Goal: Task Accomplishment & Management: Manage account settings

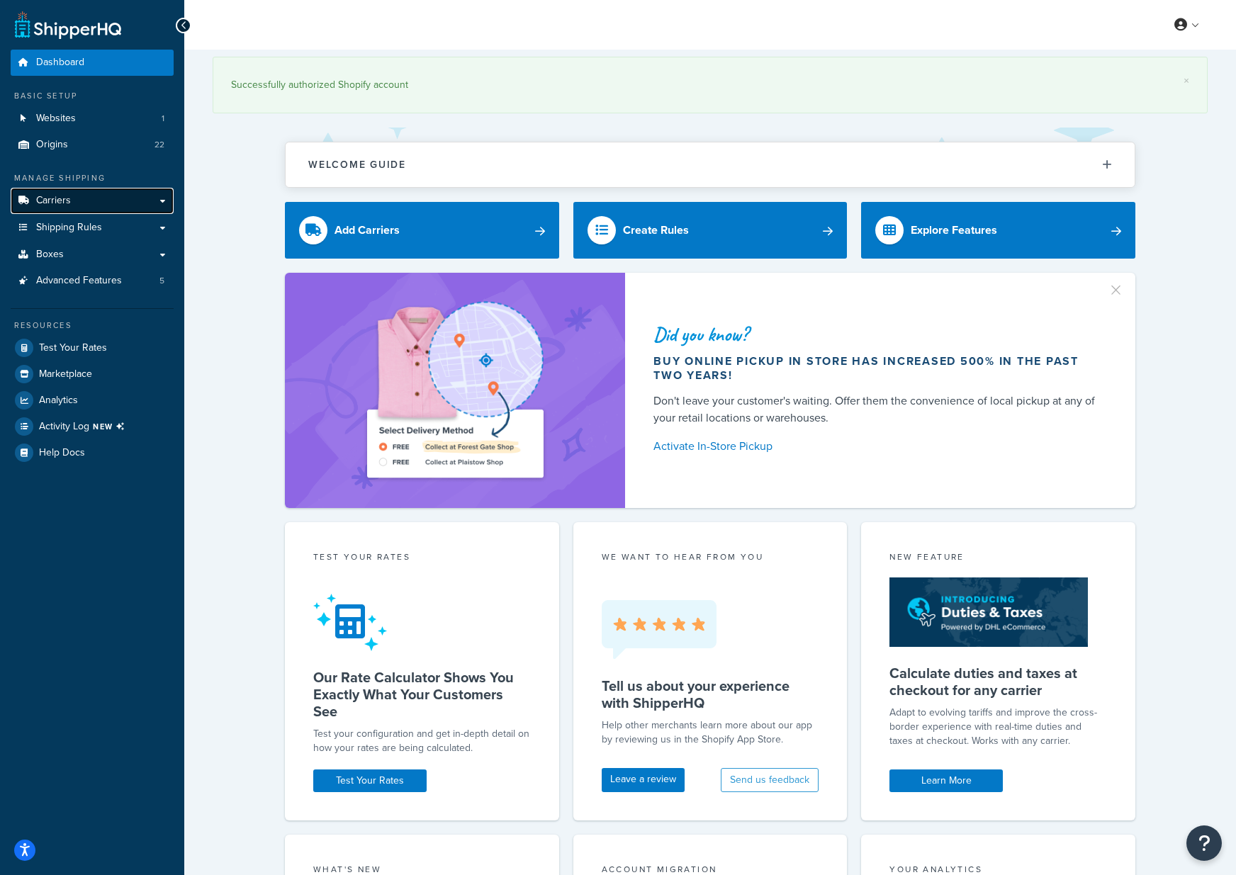
click at [64, 203] on span "Carriers" at bounding box center [53, 201] width 35 height 12
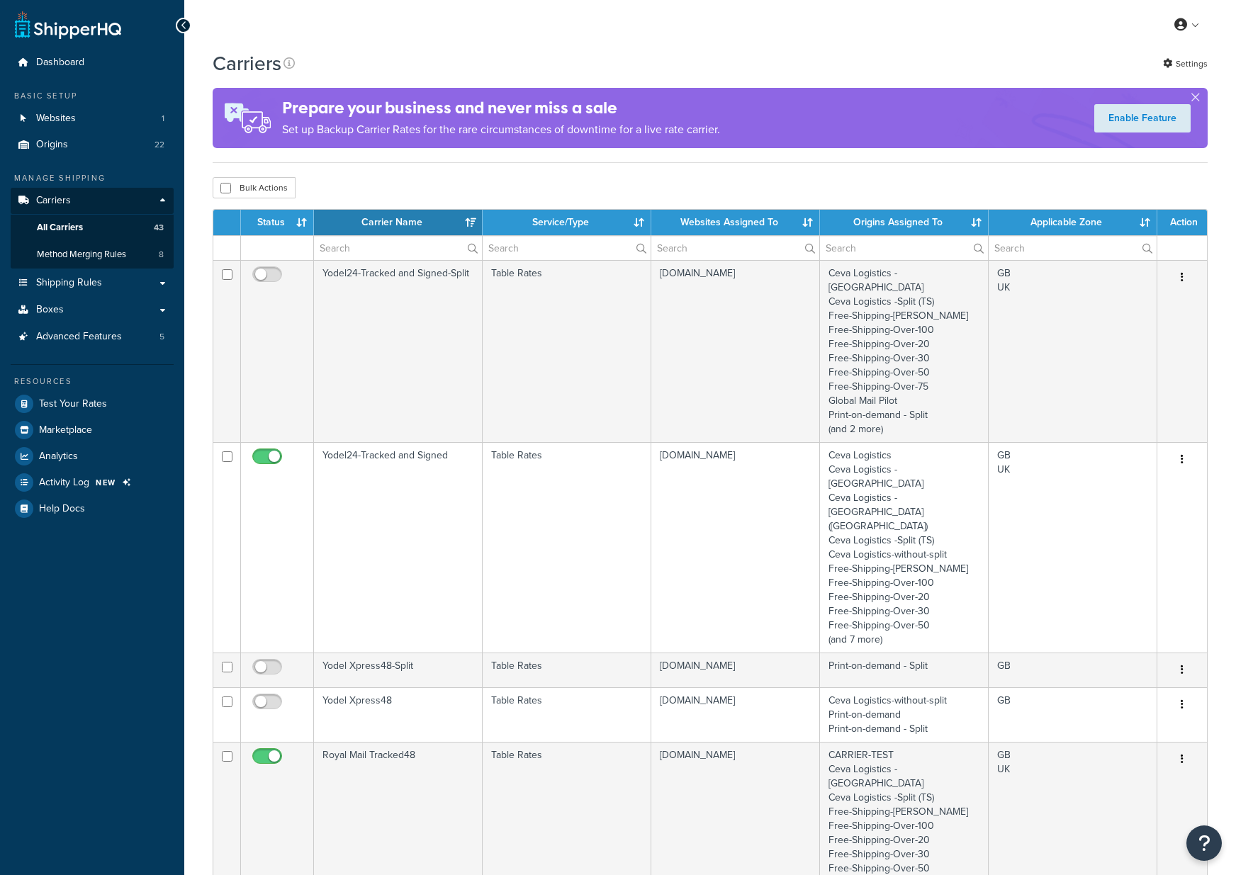
select select "15"
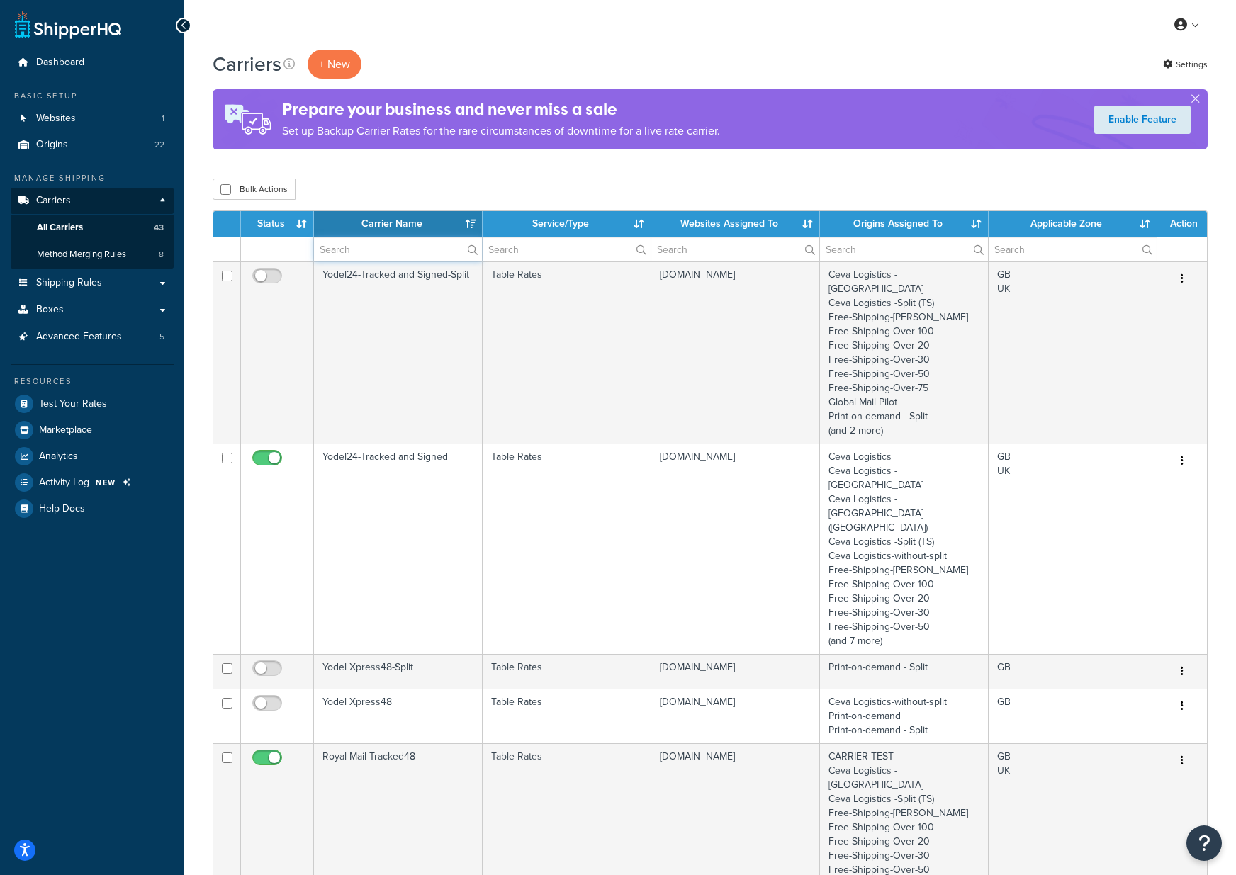
click at [393, 242] on input "text" at bounding box center [398, 249] width 168 height 24
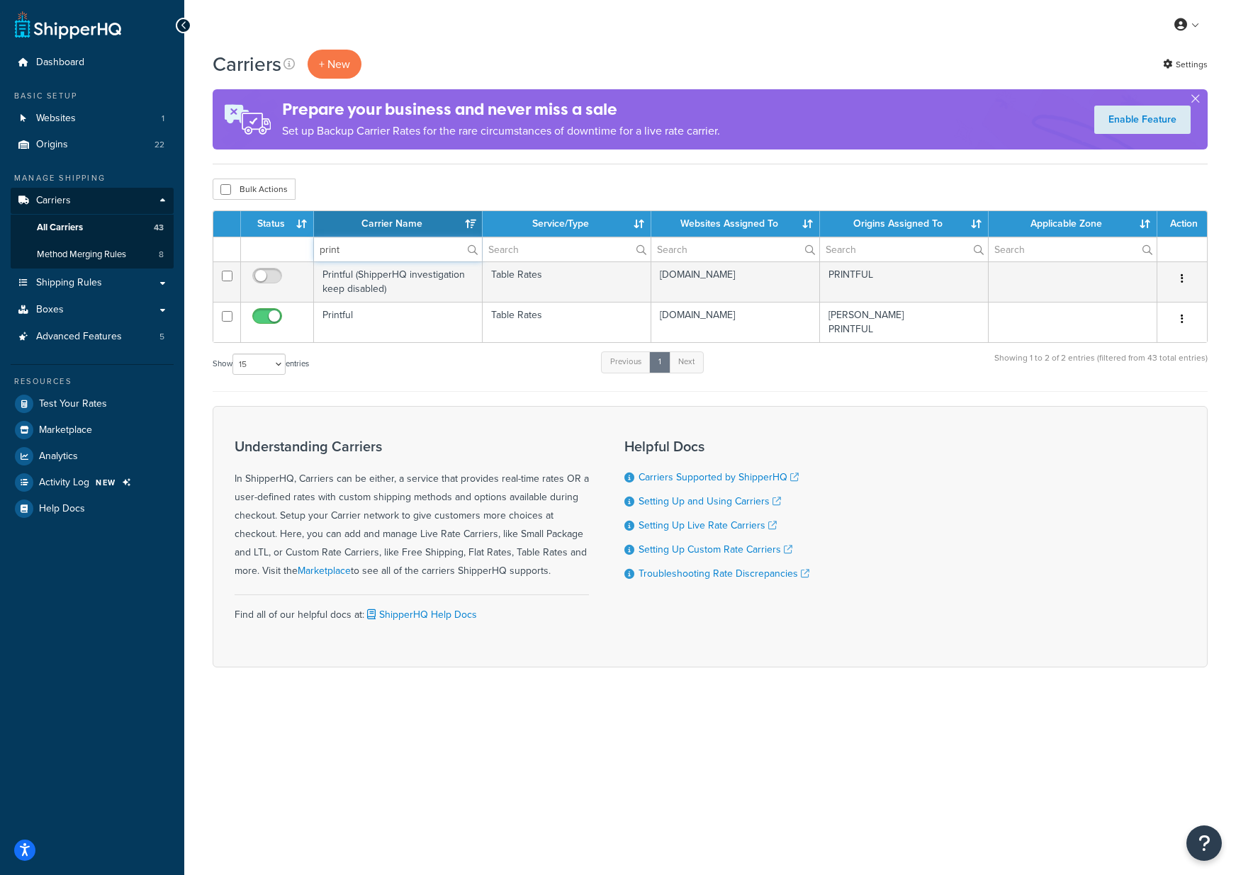
type input "print"
click at [552, 701] on div "Carriers + New Settings Prepare your business and never miss a sale Set up Back…" at bounding box center [710, 383] width 1052 height 667
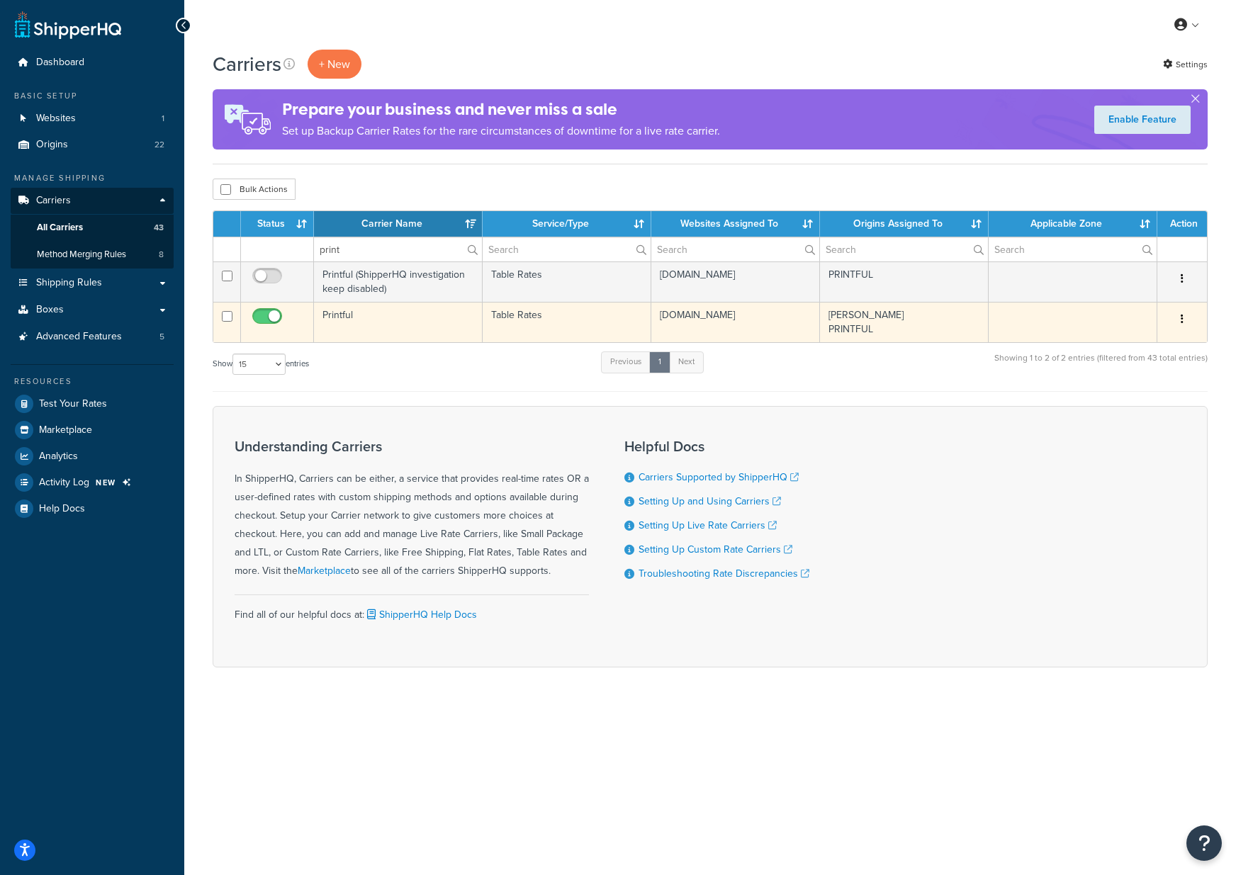
click at [349, 315] on td "Printful" at bounding box center [398, 322] width 169 height 40
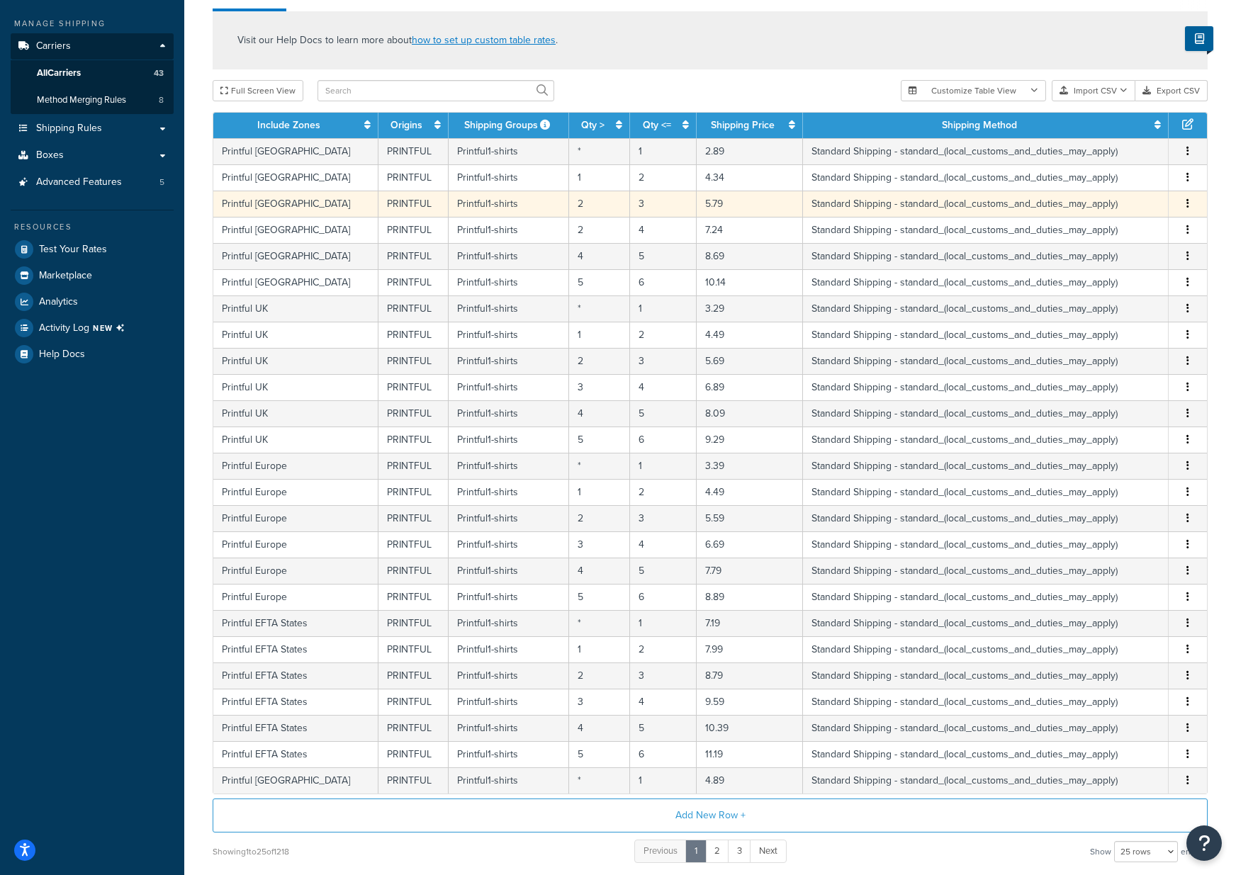
scroll to position [274, 0]
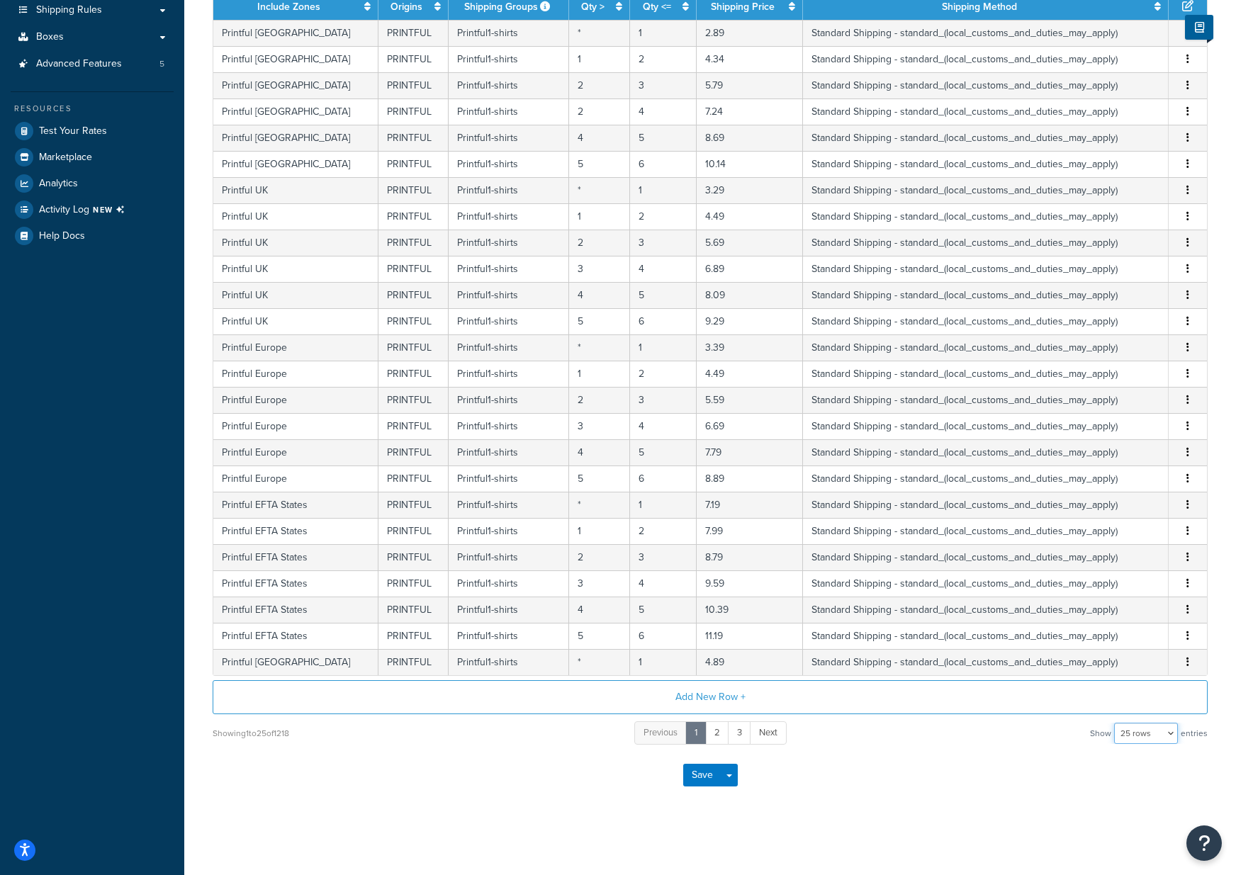
click at [1135, 740] on select "10 rows 15 rows 25 rows 50 rows 100 rows 1000 rows" at bounding box center [1146, 733] width 64 height 21
select select "1000"
click at [1115, 723] on select "10 rows 15 rows 25 rows 50 rows 100 rows 1000 rows" at bounding box center [1146, 733] width 64 height 21
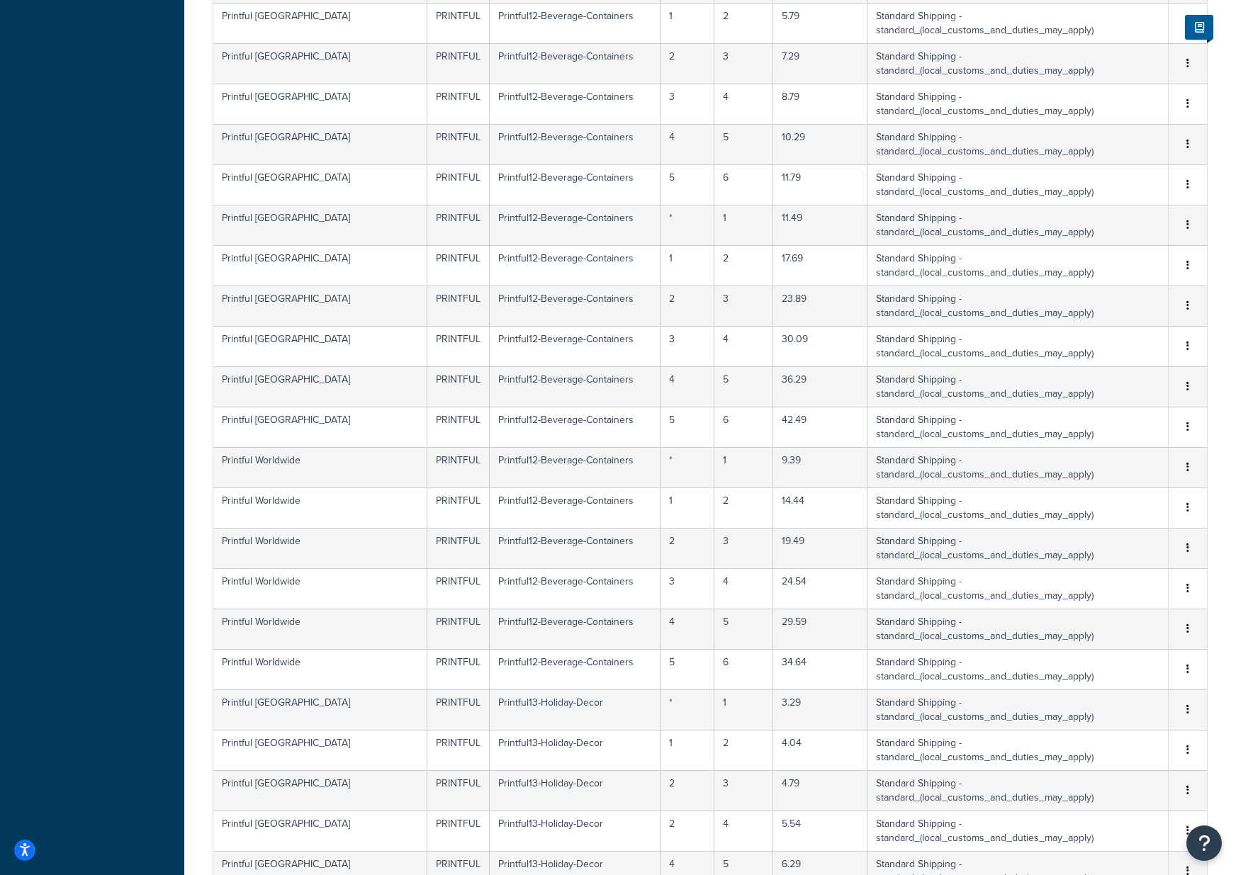
scroll to position [25835, 0]
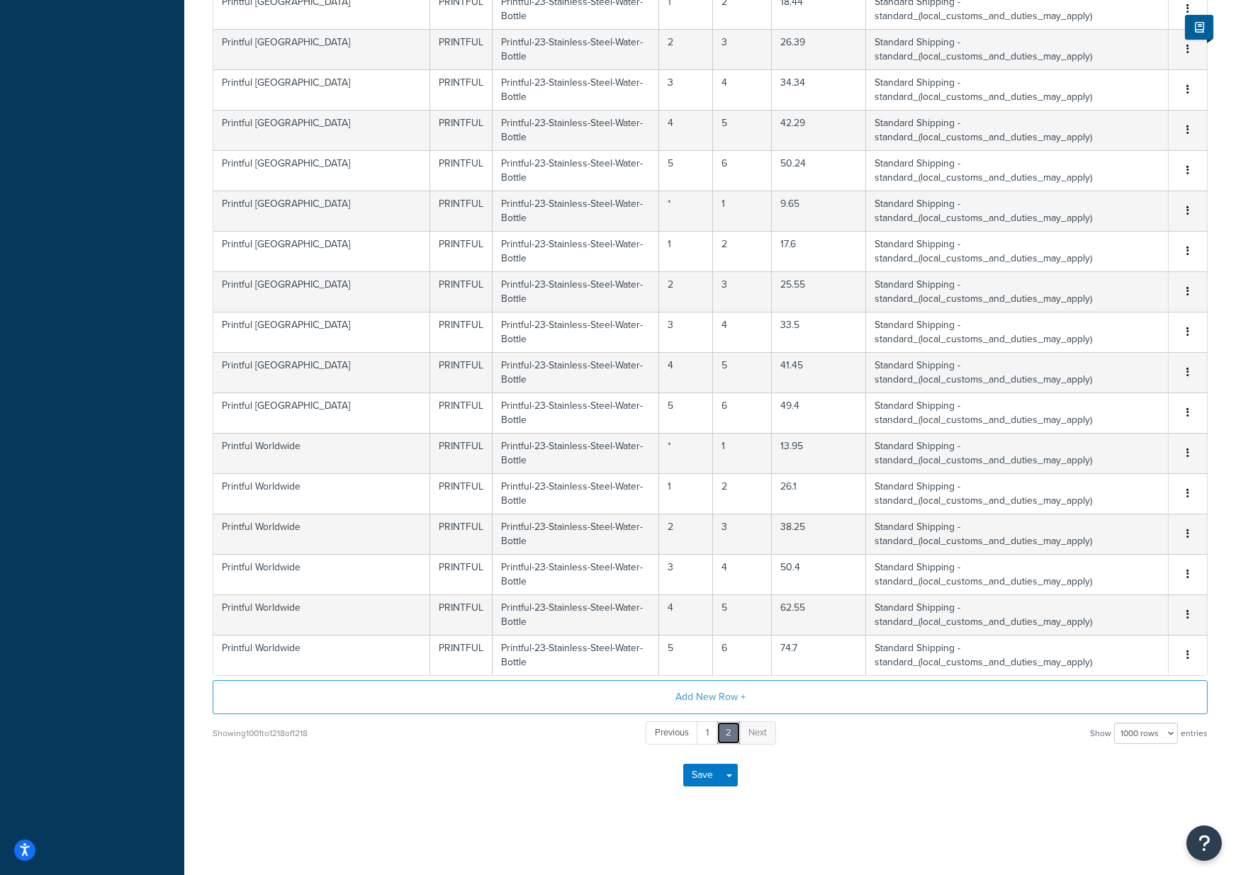
scroll to position [5333, 0]
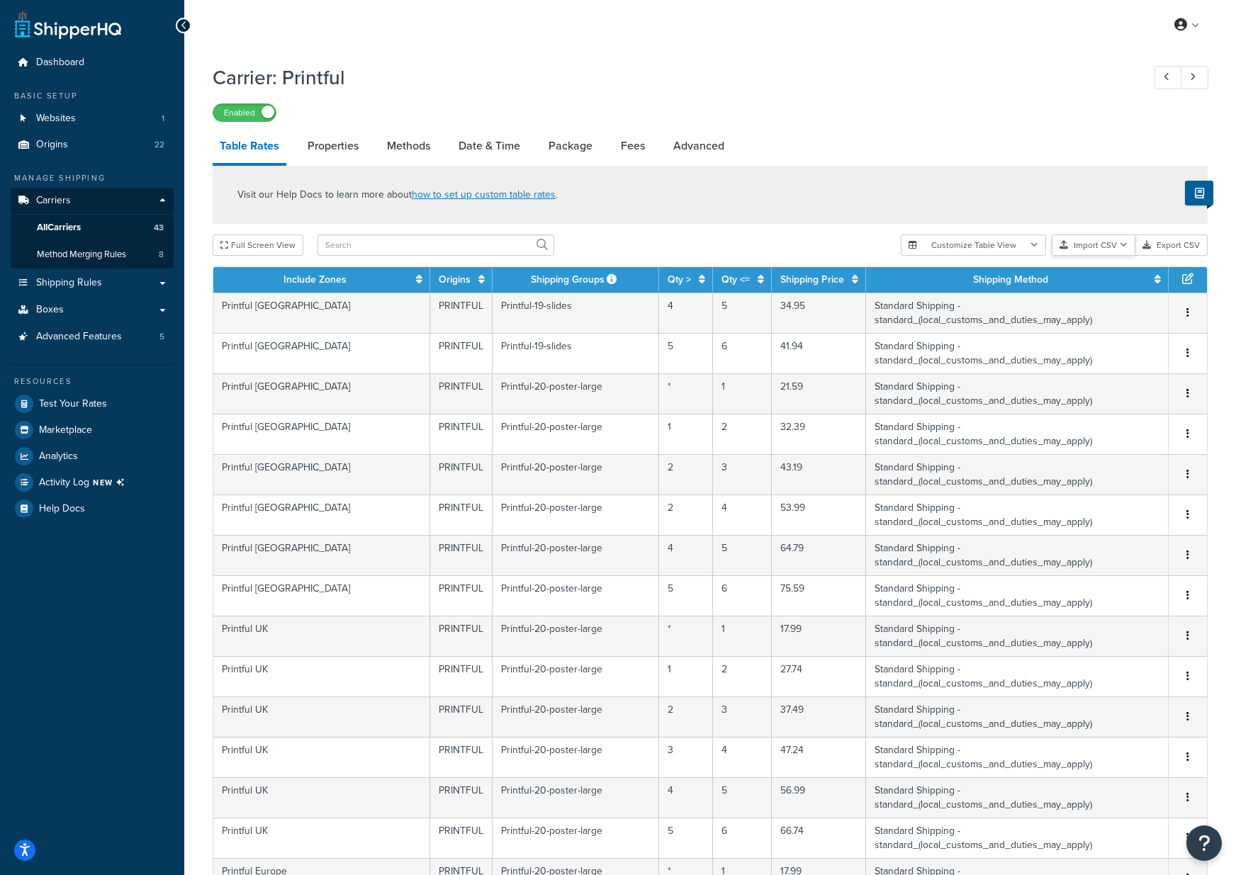
click at [1120, 242] on icon "button" at bounding box center [1124, 245] width 8 height 9
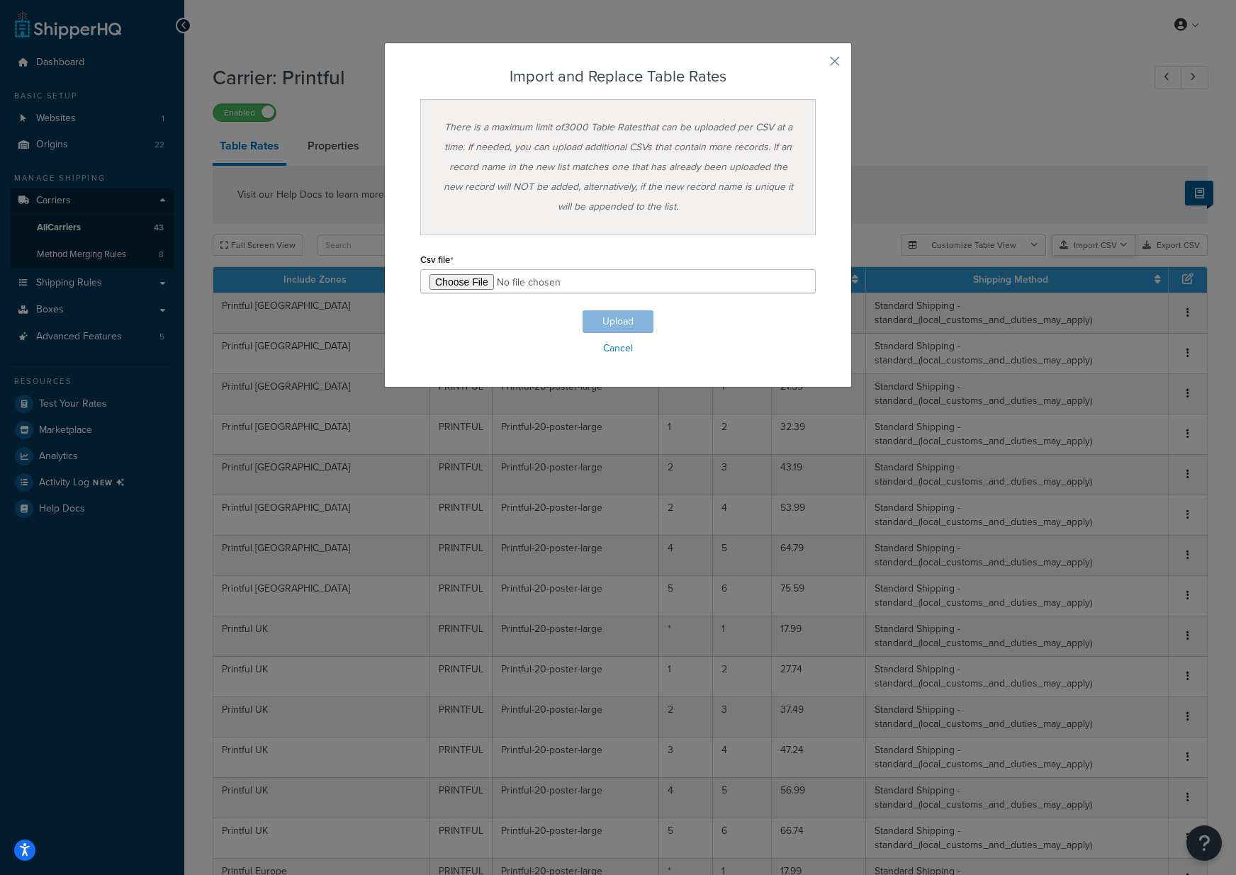
click at [1102, 256] on div "Customize Table View Show all columns Show selected columns Import CSV Import a…" at bounding box center [1054, 245] width 307 height 21
click at [466, 280] on input "file" at bounding box center [617, 281] width 395 height 24
type input "C:\fakepath\Printful-rate-export-13-10-25.csv"
click at [615, 317] on button "Upload" at bounding box center [617, 321] width 71 height 23
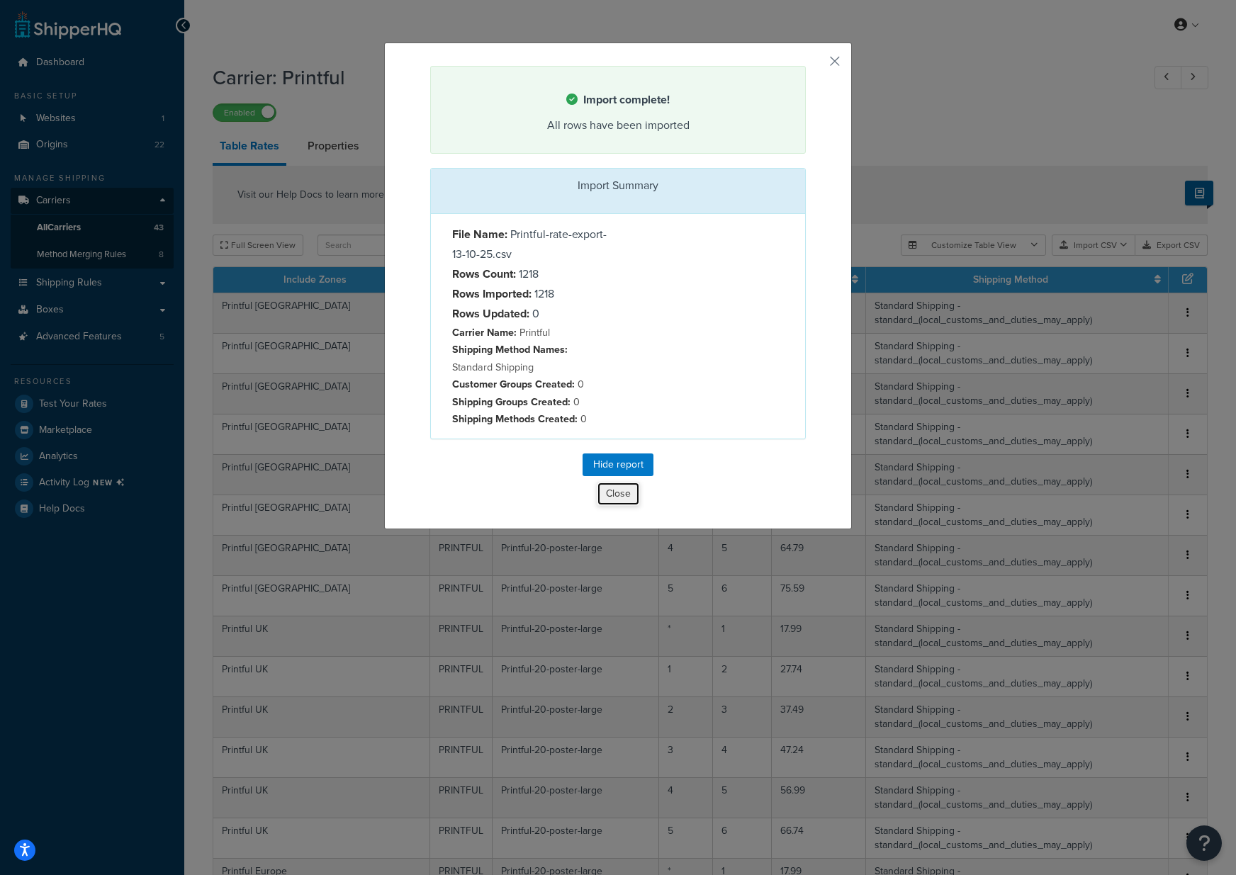
click at [628, 496] on button "Close" at bounding box center [618, 494] width 43 height 24
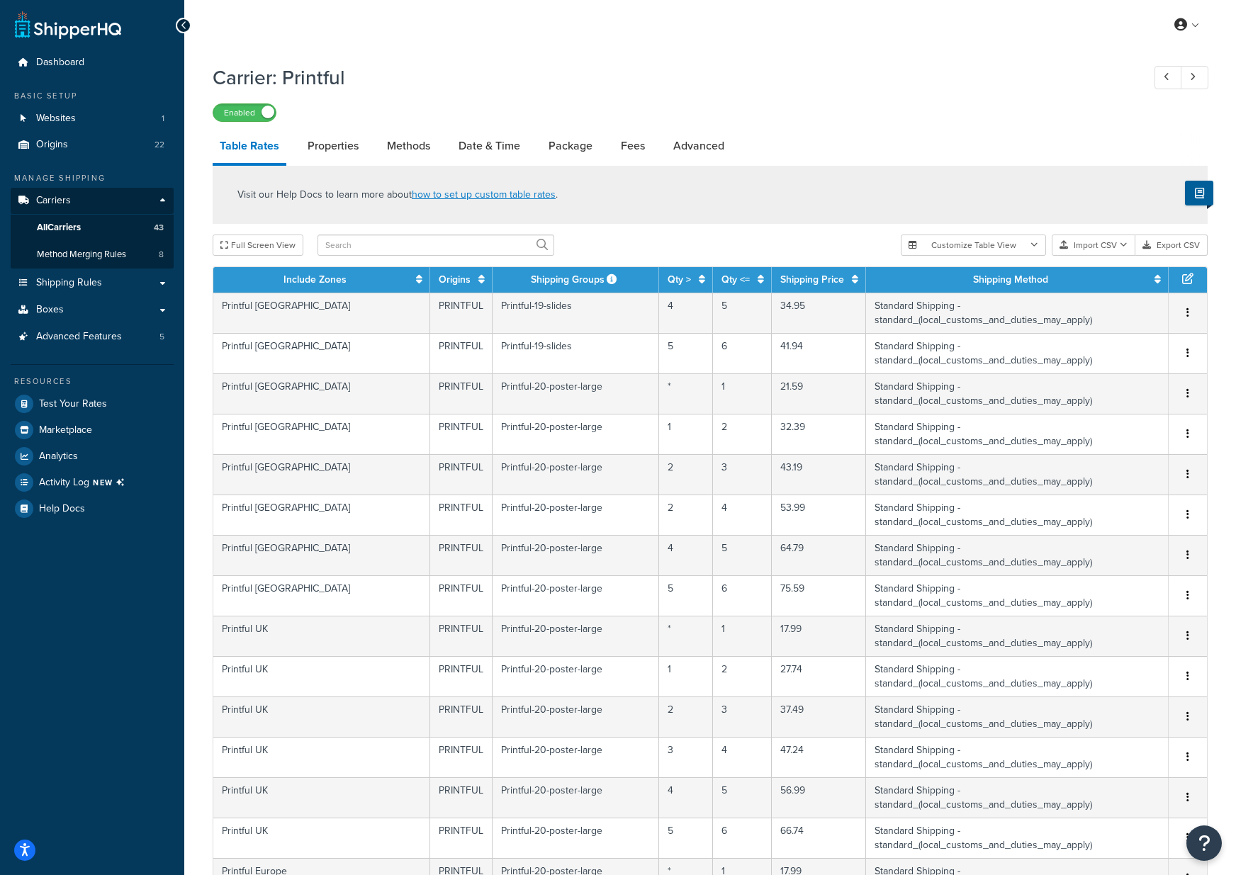
scroll to position [5333, 0]
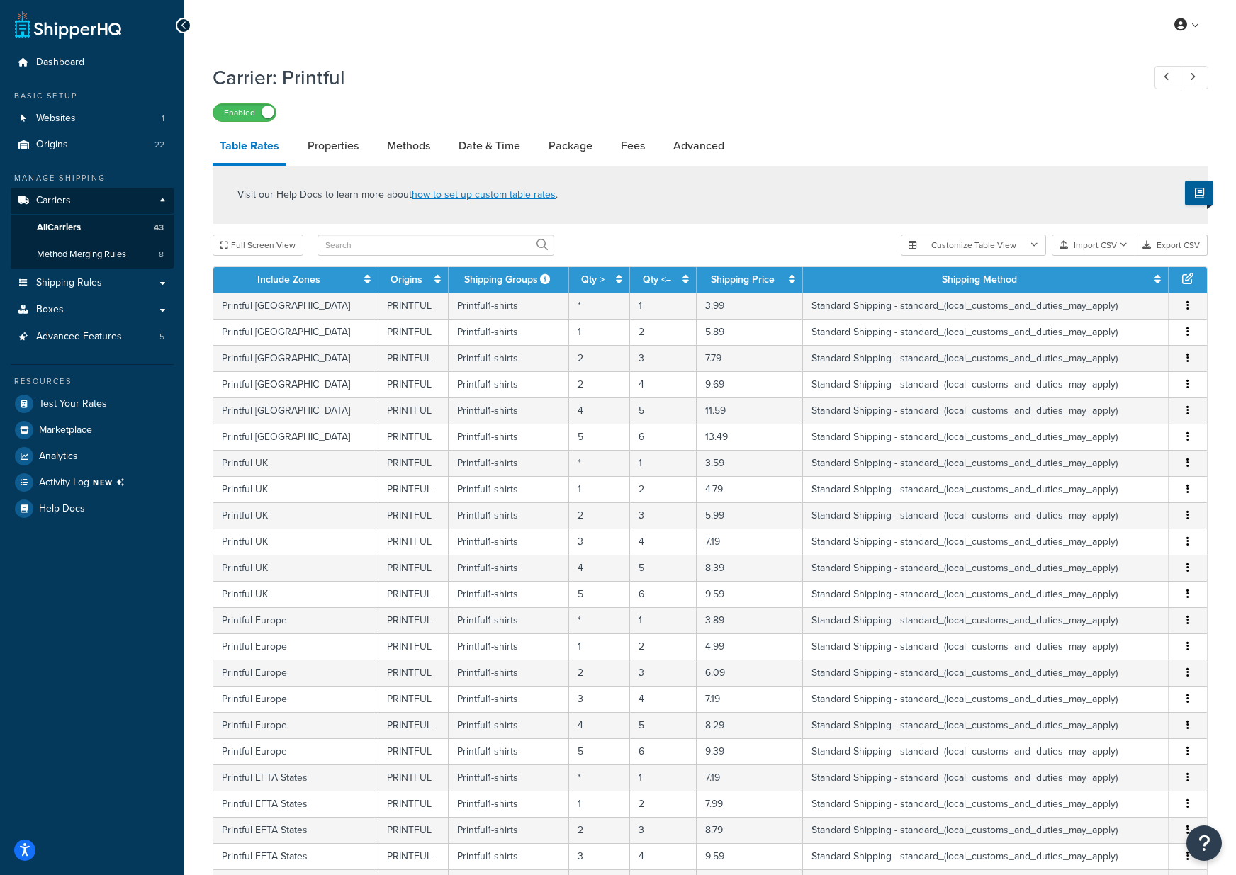
scroll to position [274, 0]
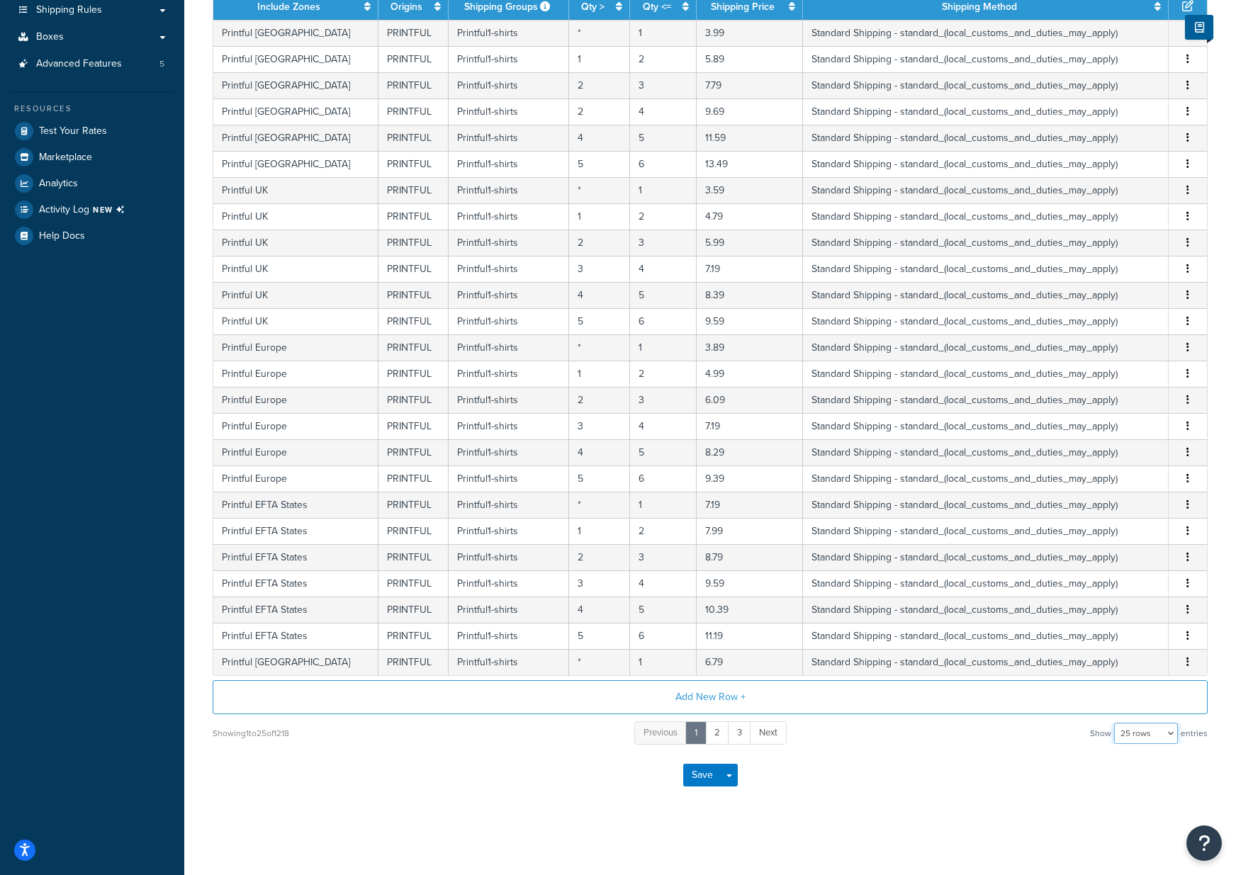
click at [1138, 735] on select "10 rows 15 rows 25 rows 50 rows 100 rows 1000 rows" at bounding box center [1146, 733] width 64 height 21
select select "1000"
click at [1115, 723] on select "10 rows 15 rows 25 rows 50 rows 100 rows 1000 rows" at bounding box center [1146, 733] width 64 height 21
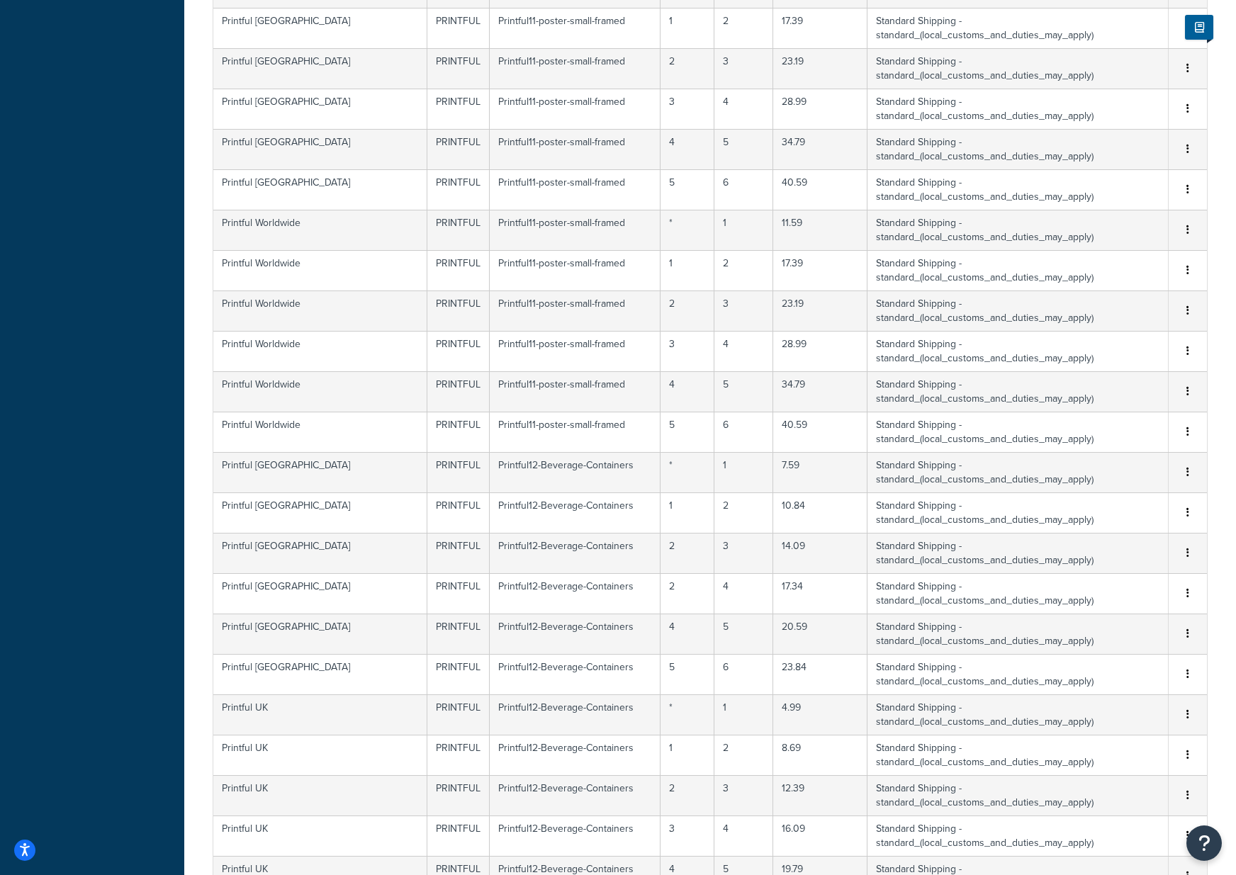
scroll to position [25835, 0]
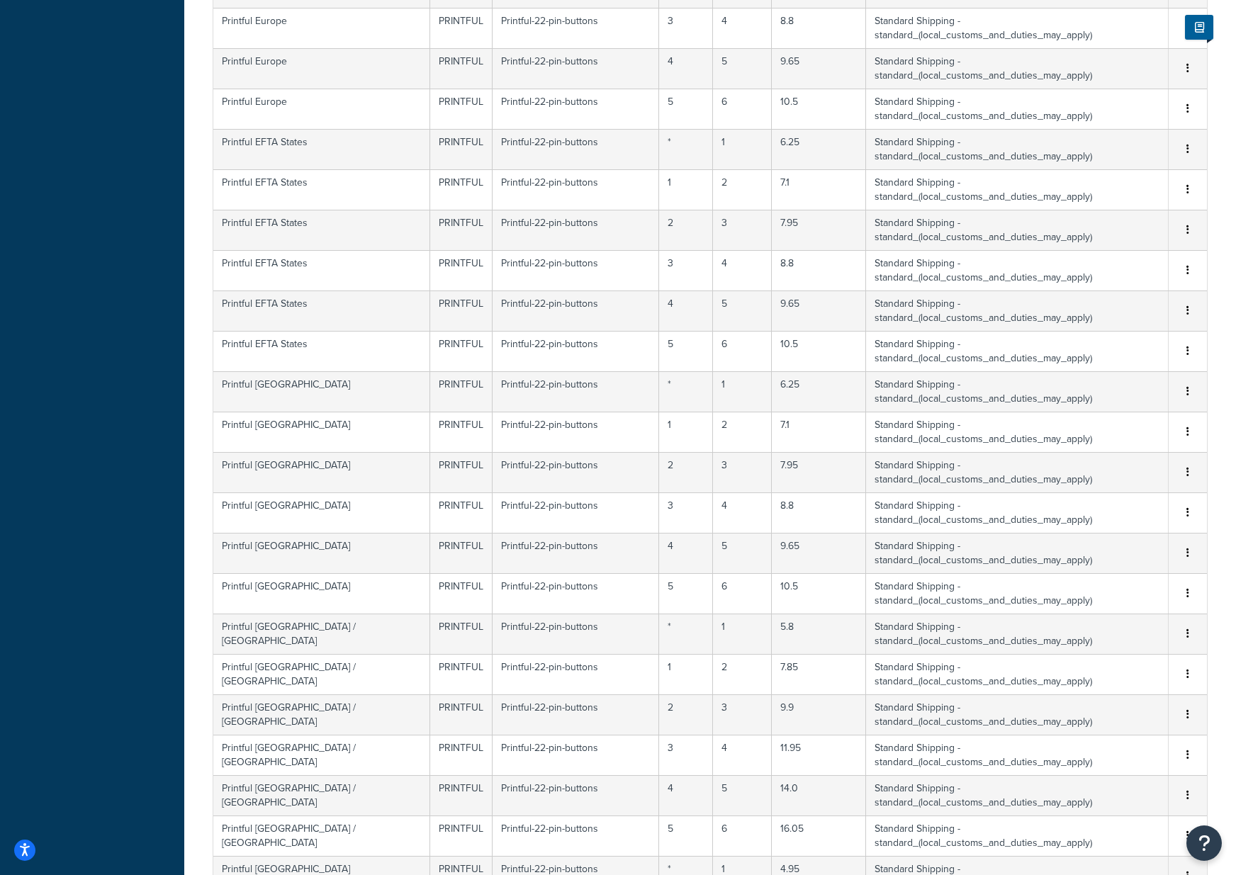
scroll to position [0, 0]
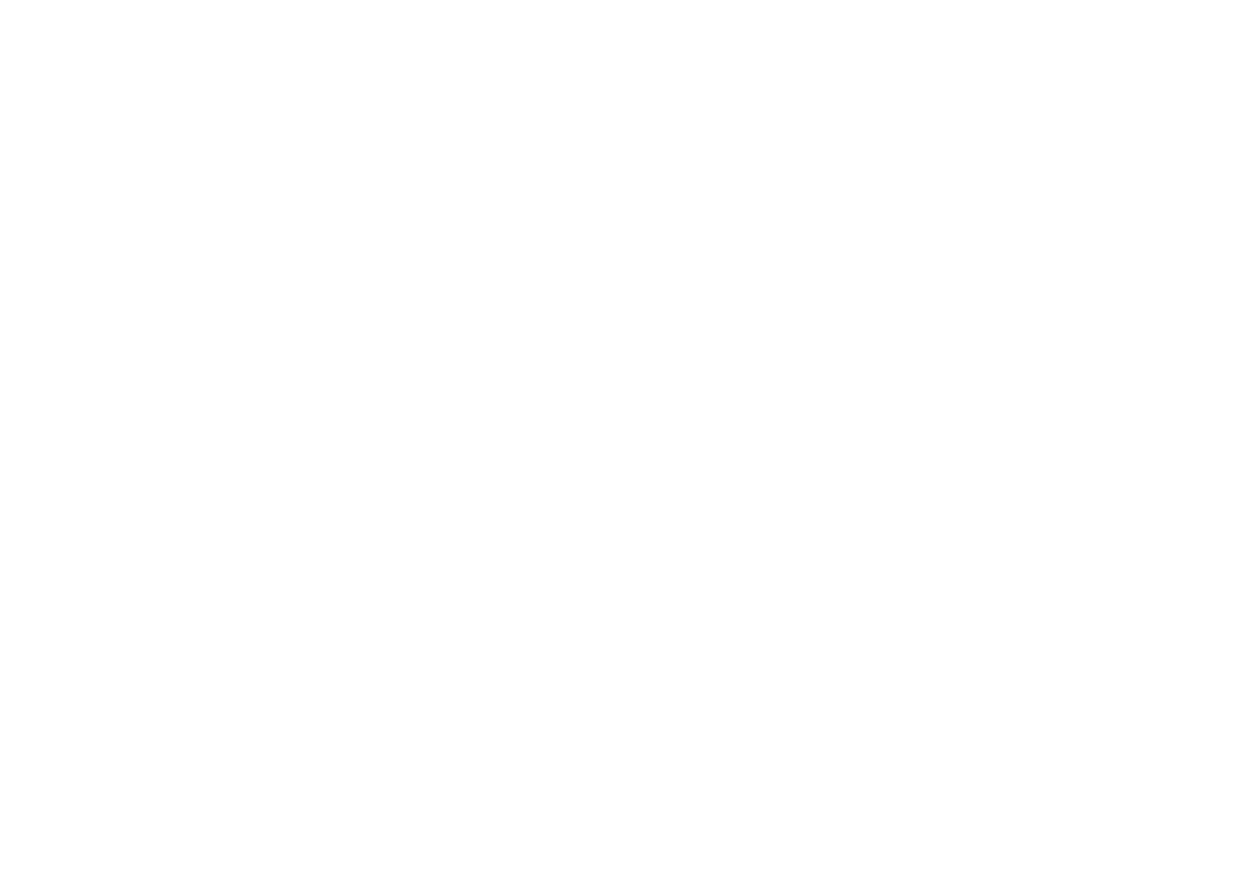
select select "25"
